Goal: Transaction & Acquisition: Subscribe to service/newsletter

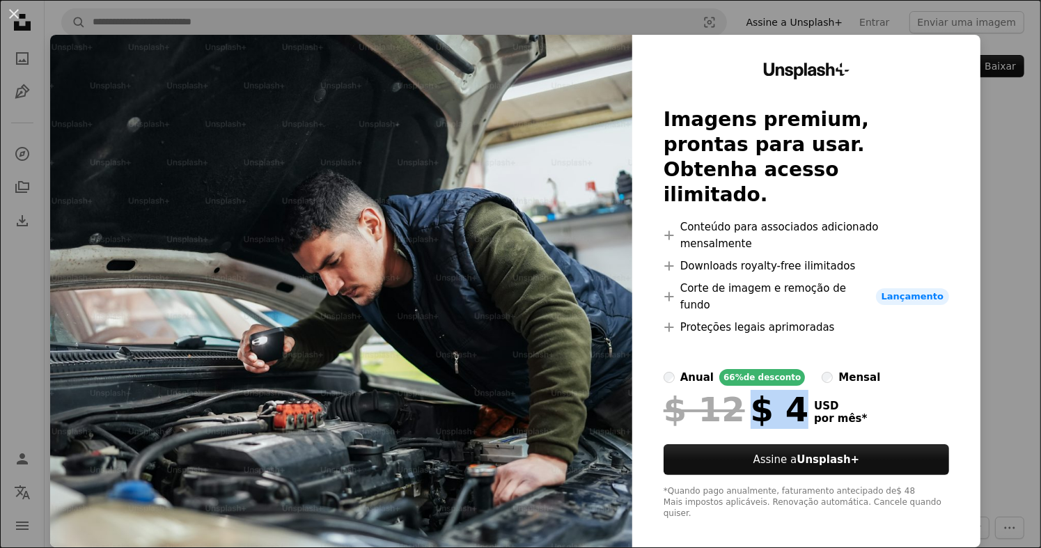
drag, startPoint x: 745, startPoint y: 368, endPoint x: 783, endPoint y: 368, distance: 38.3
click at [783, 391] on div "$ 12 $ 4" at bounding box center [736, 409] width 145 height 36
click at [839, 369] on div "mensal" at bounding box center [860, 377] width 42 height 17
drag, startPoint x: 742, startPoint y: 365, endPoint x: 806, endPoint y: 368, distance: 63.5
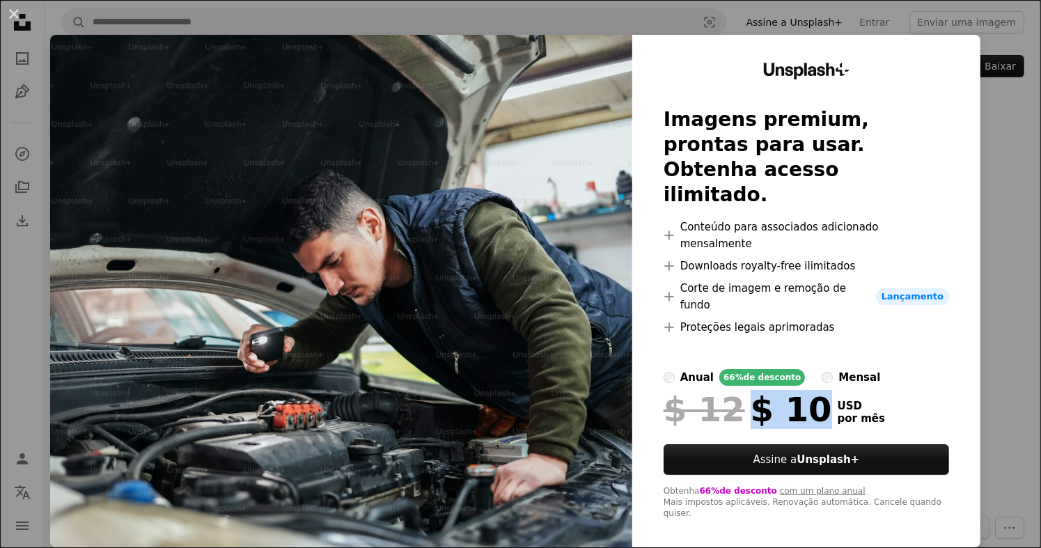
click at [806, 391] on div "$ 12 $ 10 USD por mês" at bounding box center [807, 409] width 286 height 36
click at [795, 391] on div "$ 12 $ 10" at bounding box center [748, 409] width 169 height 36
click at [691, 369] on div "anual" at bounding box center [696, 377] width 33 height 17
click at [1011, 287] on div "An X shape Unsplash+ Imagens premium, prontas para usar. Obtenha acesso ilimita…" at bounding box center [520, 274] width 1041 height 548
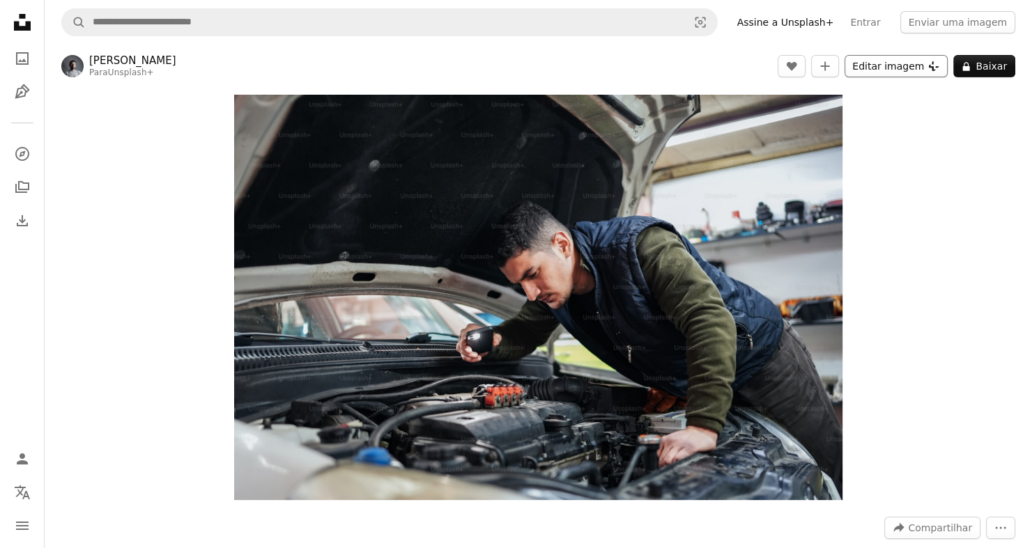
click at [923, 75] on button "Editar imagem Plus sign for Unsplash+" at bounding box center [895, 66] width 103 height 22
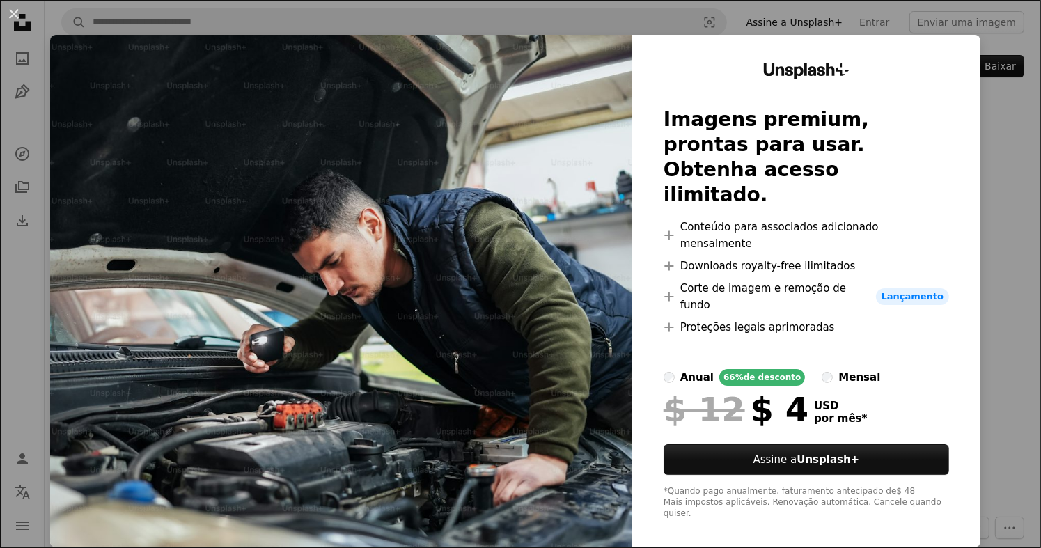
click at [993, 194] on div "An X shape Unsplash+ Imagens premium, prontas para usar. Obtenha acesso ilimita…" at bounding box center [520, 274] width 1041 height 548
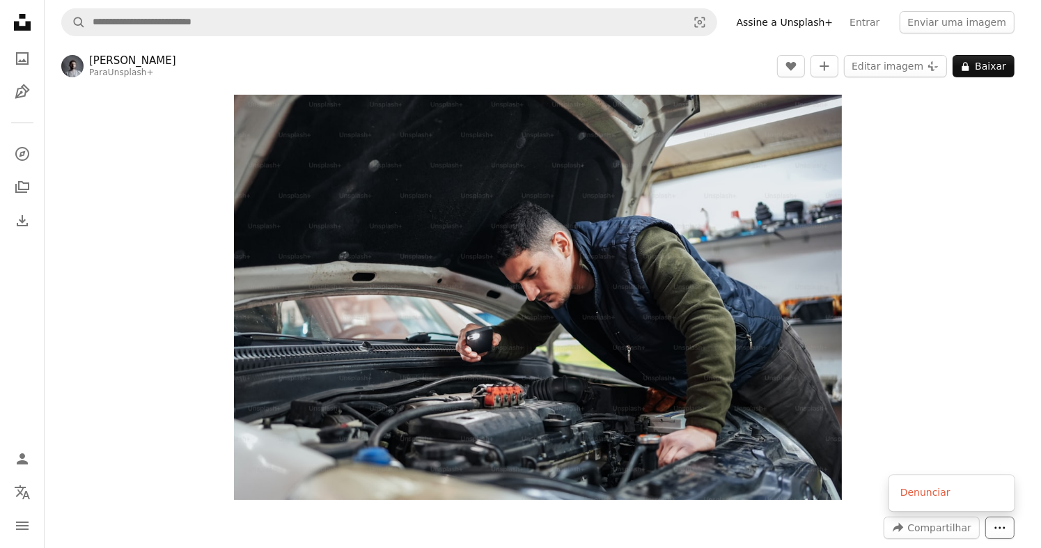
click at [993, 517] on button "More Actions" at bounding box center [1000, 528] width 29 height 22
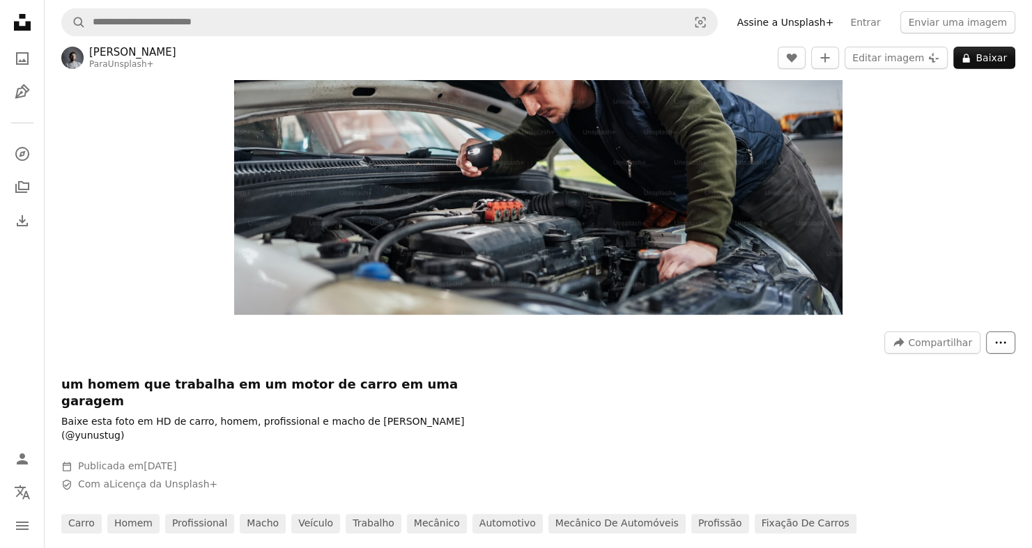
click at [993, 340] on button "More Actions" at bounding box center [1000, 343] width 29 height 22
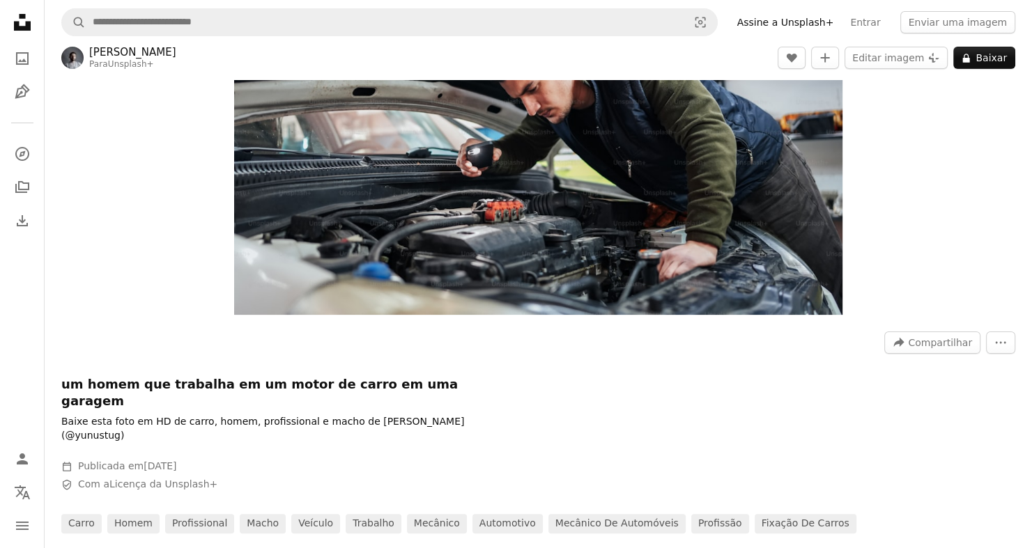
scroll to position [0, 1318]
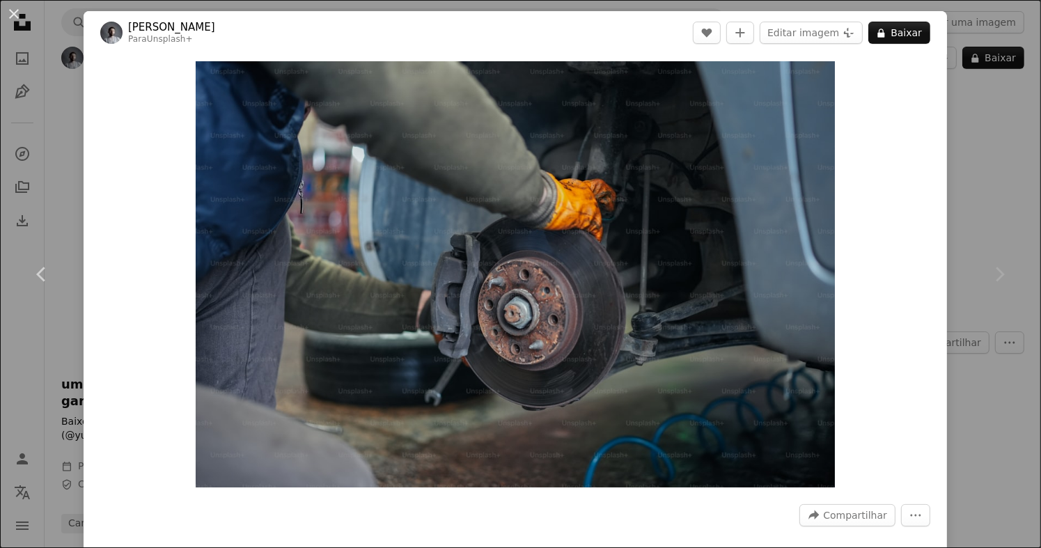
click at [1006, 251] on div "Chevron right" at bounding box center [1000, 275] width 84 height 134
click at [997, 203] on div "An X shape Chevron left Chevron right Yunus Tuğ Para Unsplash+ A heart A plus s…" at bounding box center [520, 274] width 1041 height 548
